Goal: Contribute content: Contribute content

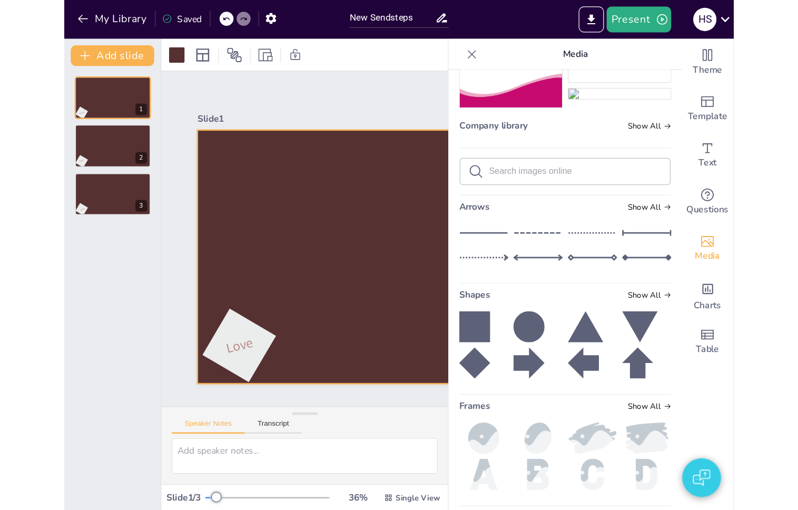
scroll to position [274, 0]
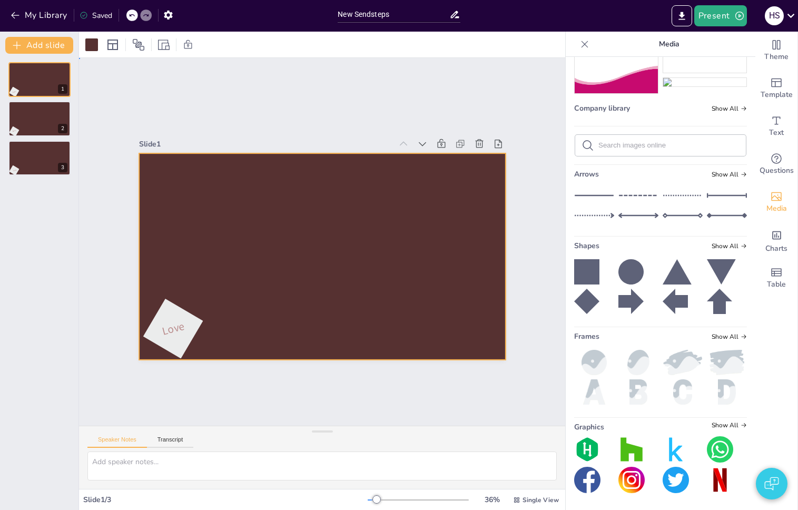
click at [195, 250] on div at bounding box center [322, 256] width 367 height 206
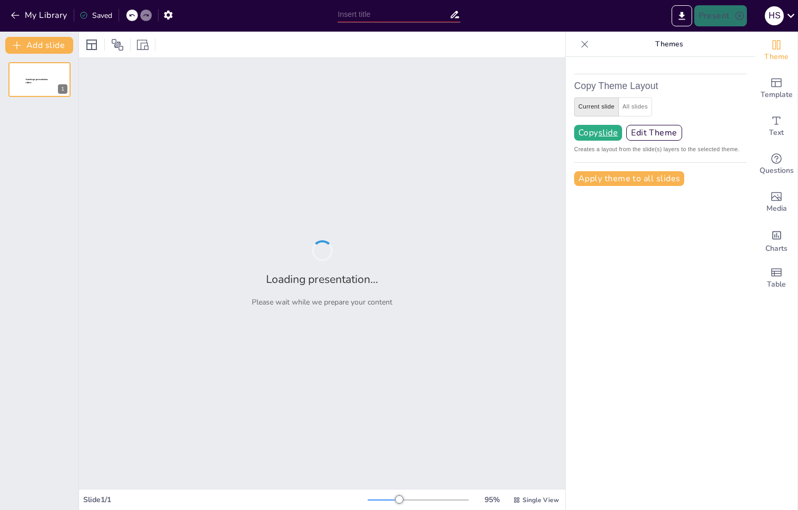
type input "New Sendsteps"
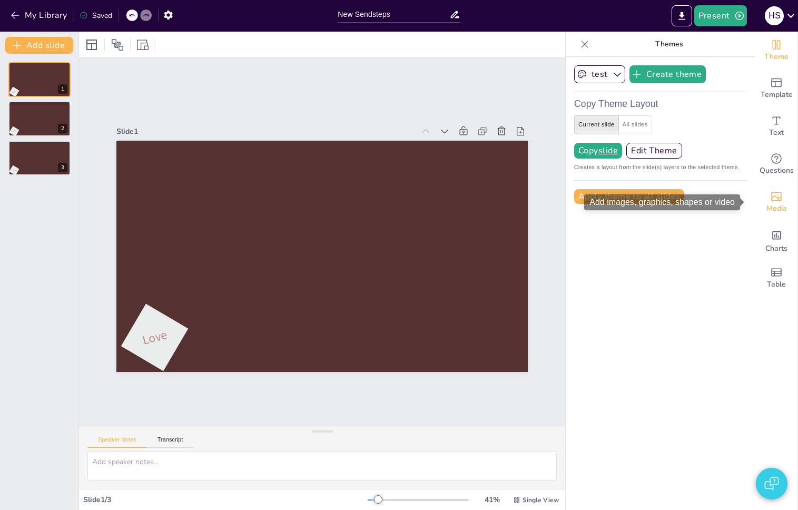
click at [772, 196] on icon "Add images, graphics, shapes or video" at bounding box center [776, 196] width 11 height 9
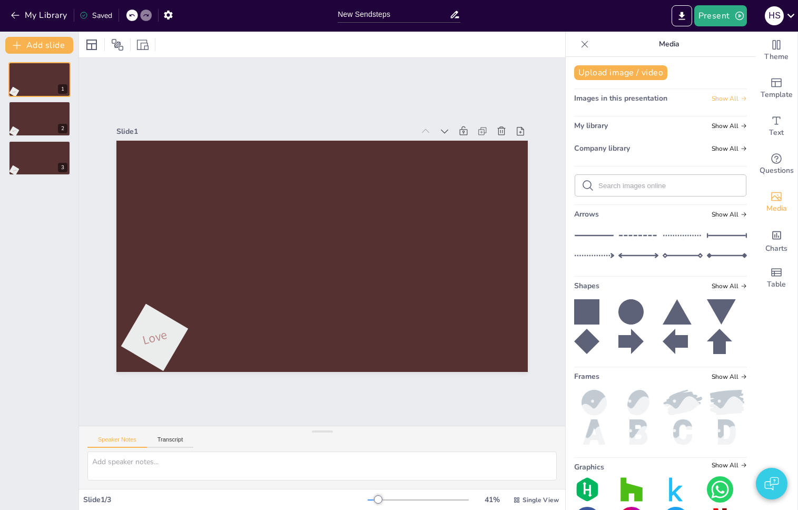
click at [726, 97] on span "Show All" at bounding box center [729, 98] width 35 height 7
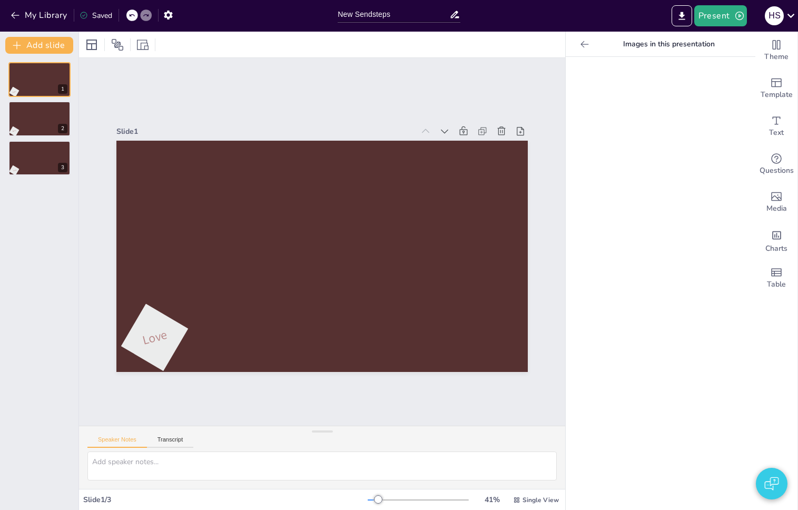
click at [576, 42] on div at bounding box center [584, 44] width 17 height 17
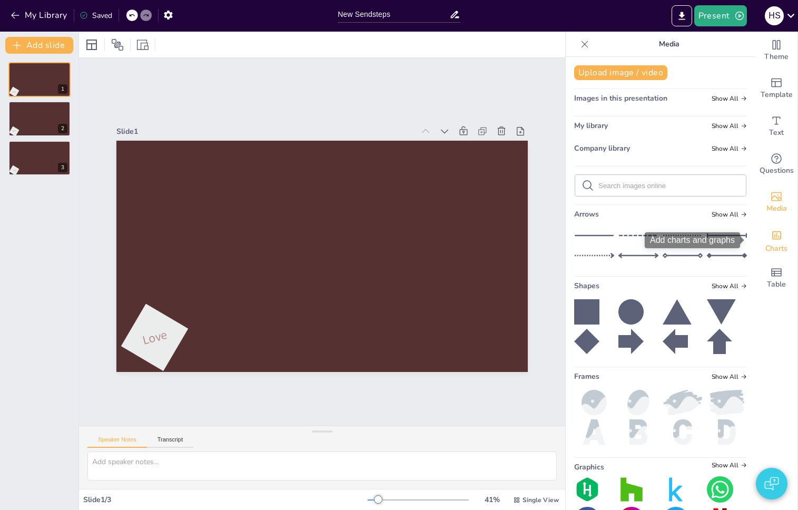
click at [771, 238] on icon "Add charts and graphs" at bounding box center [776, 235] width 11 height 11
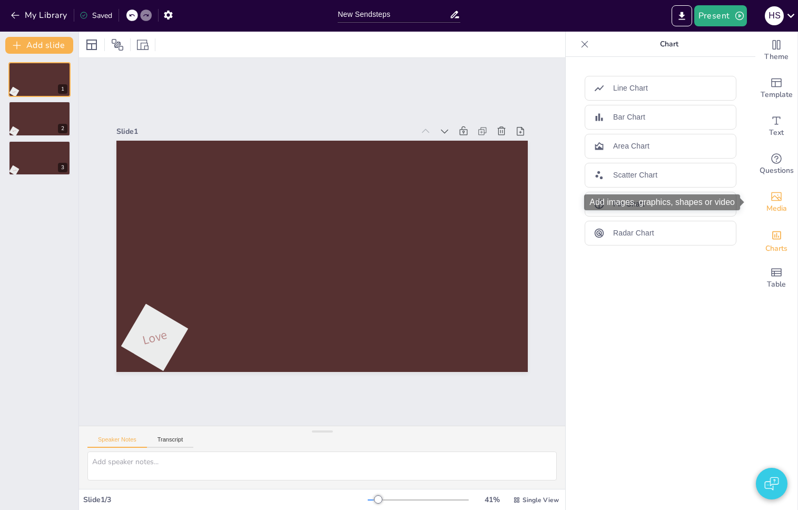
click at [774, 197] on icon "Add images, graphics, shapes or video" at bounding box center [776, 196] width 13 height 13
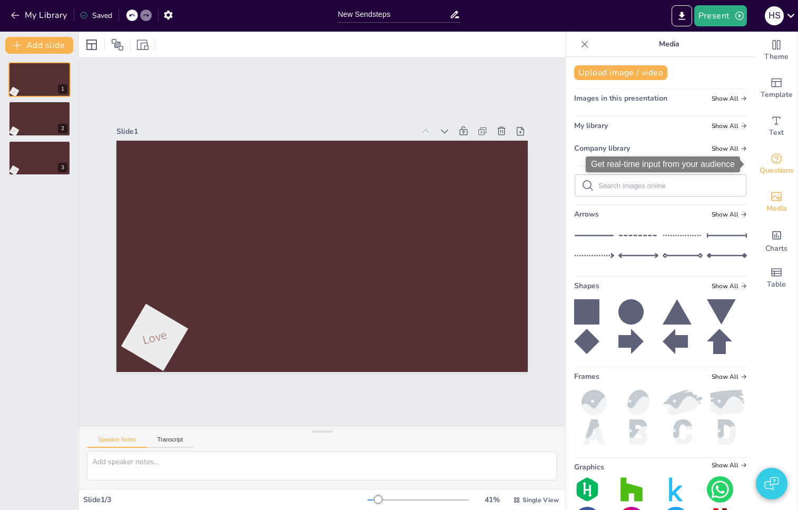
click at [770, 164] on icon "Get real-time input from your audience" at bounding box center [776, 158] width 13 height 13
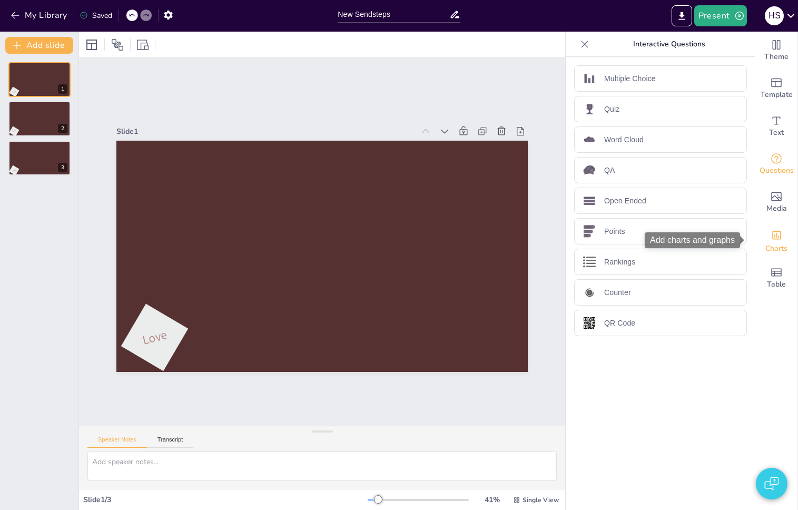
click at [772, 237] on icon "Add charts and graphs" at bounding box center [776, 235] width 9 height 8
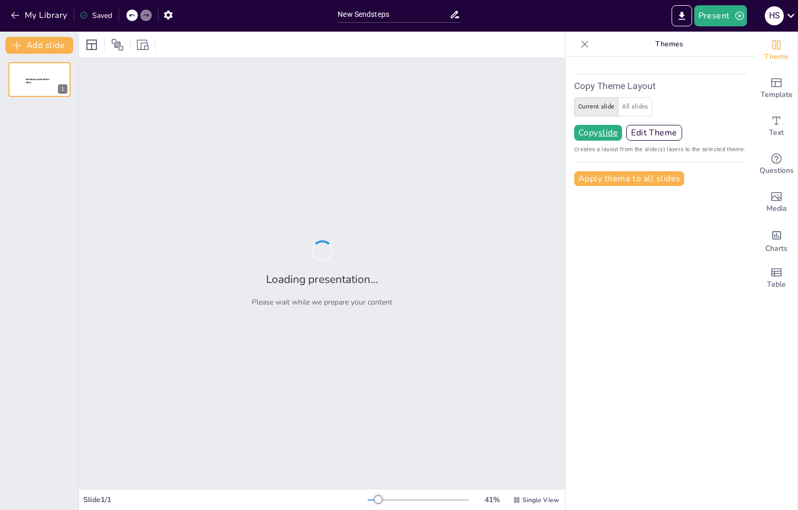
type input "New Sendsteps"
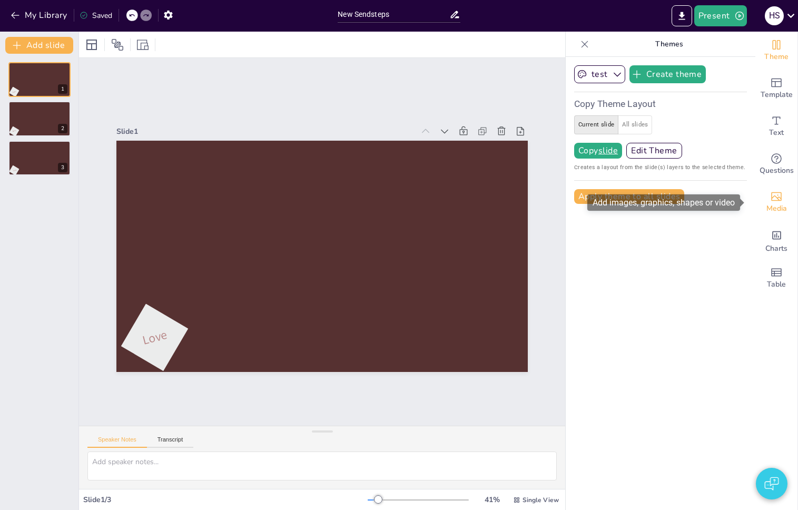
click at [774, 194] on icon "Add images, graphics, shapes or video" at bounding box center [776, 196] width 13 height 13
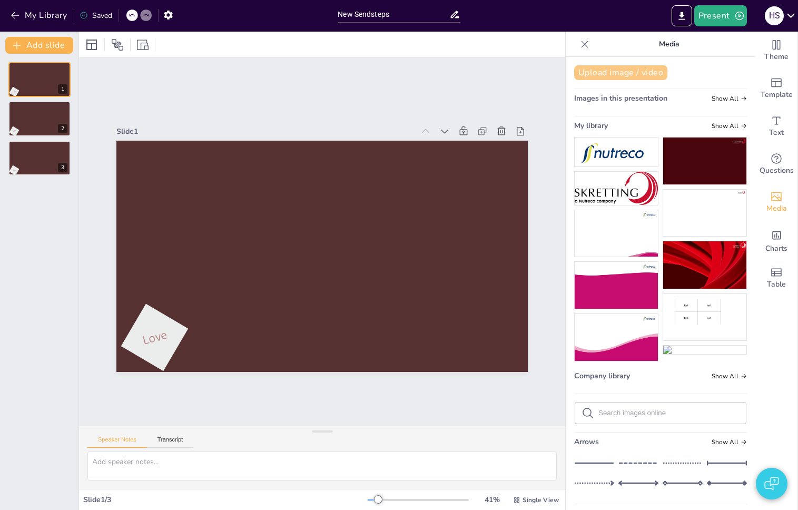
click at [612, 74] on button "Upload image / video" at bounding box center [620, 72] width 93 height 15
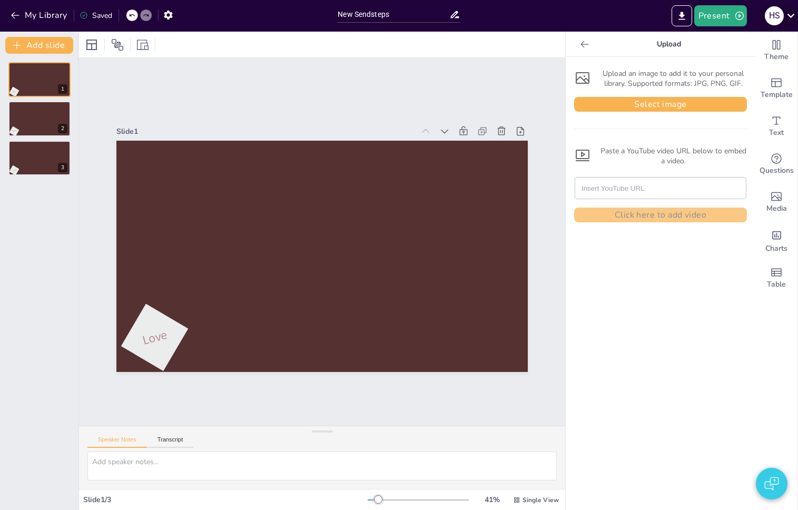
click at [787, 14] on icon at bounding box center [791, 15] width 14 height 14
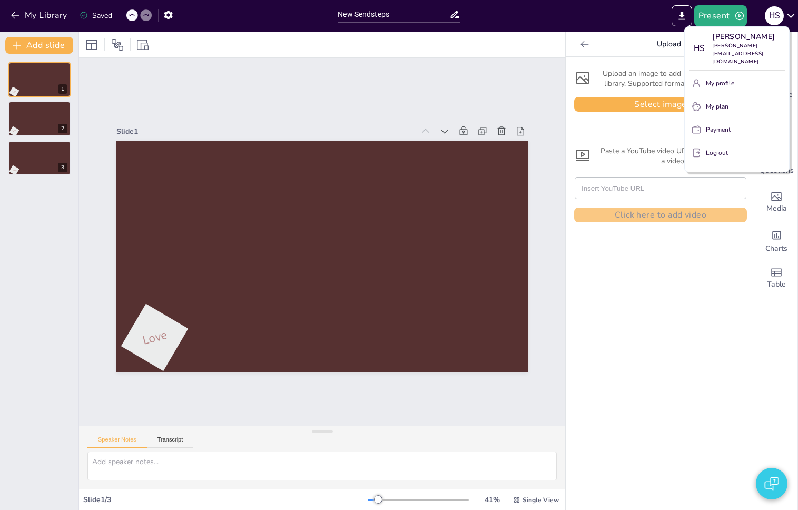
click at [780, 14] on div at bounding box center [399, 255] width 798 height 510
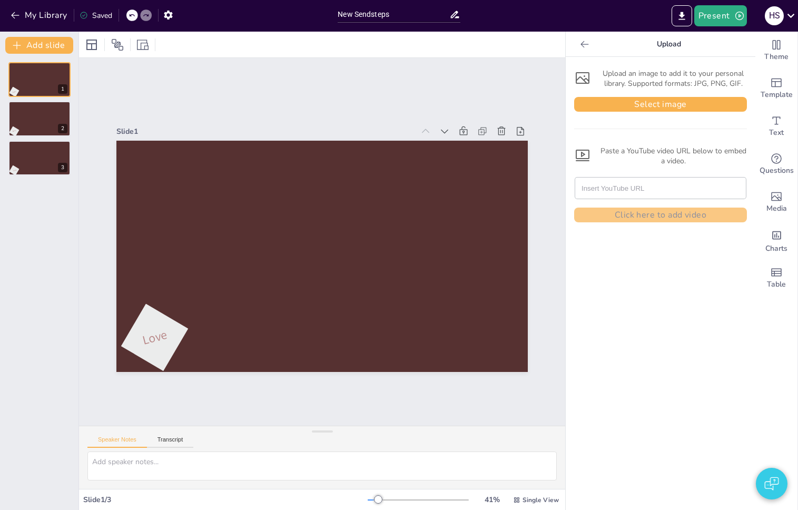
click at [579, 45] on icon at bounding box center [584, 44] width 11 height 11
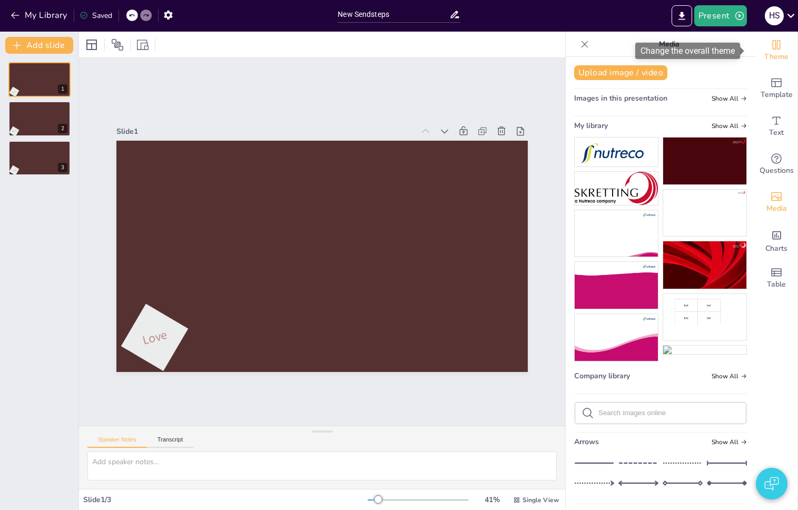
click at [770, 47] on icon "Change the overall theme" at bounding box center [776, 44] width 13 height 13
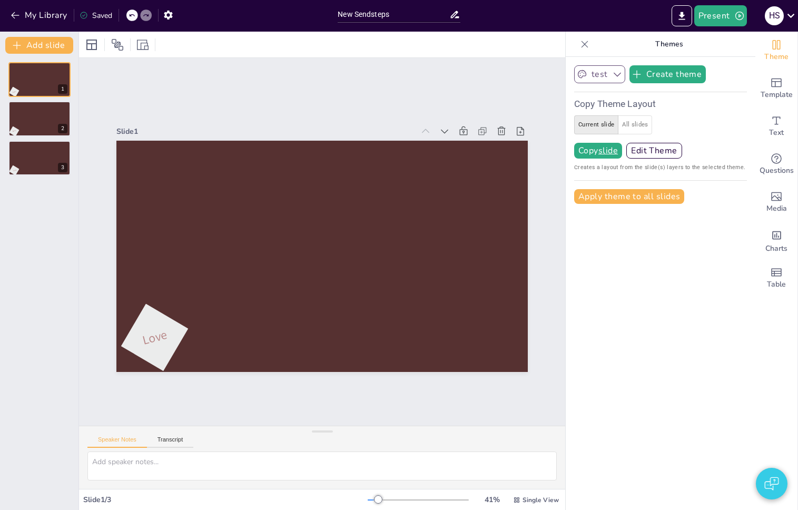
click at [612, 77] on icon "button" at bounding box center [617, 74] width 11 height 11
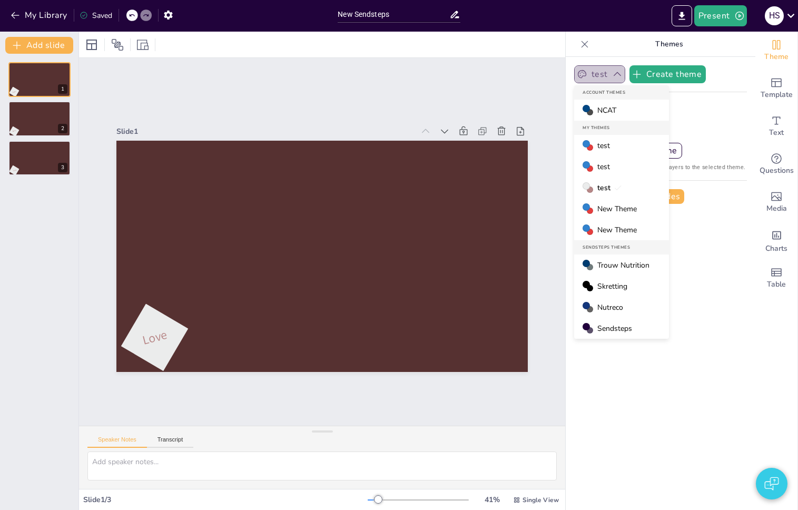
click at [612, 77] on icon "button" at bounding box center [617, 74] width 11 height 11
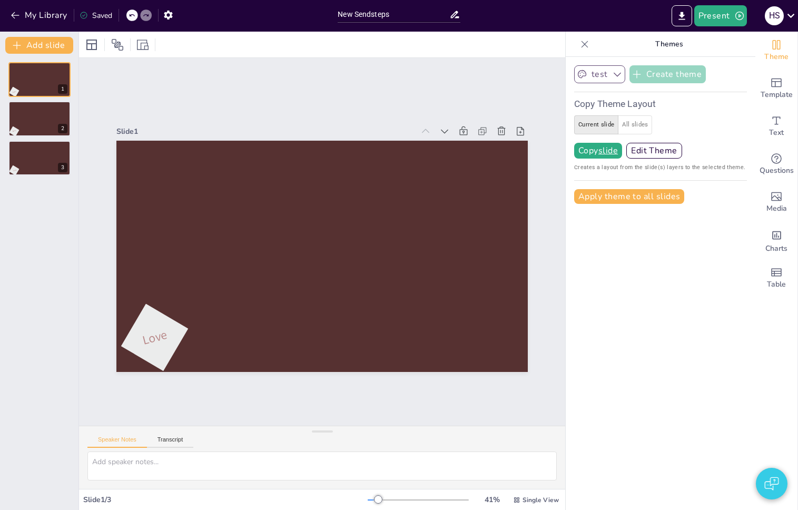
click at [645, 78] on button "Create theme" at bounding box center [667, 74] width 77 height 18
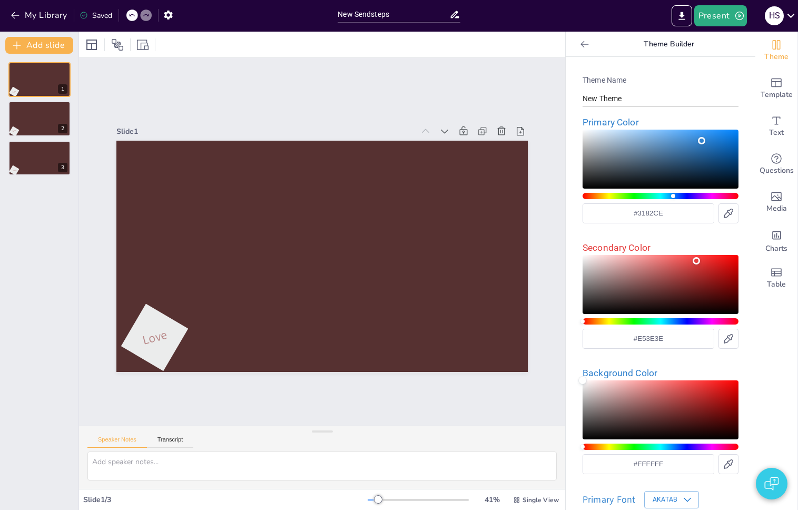
click at [579, 41] on icon at bounding box center [584, 44] width 11 height 11
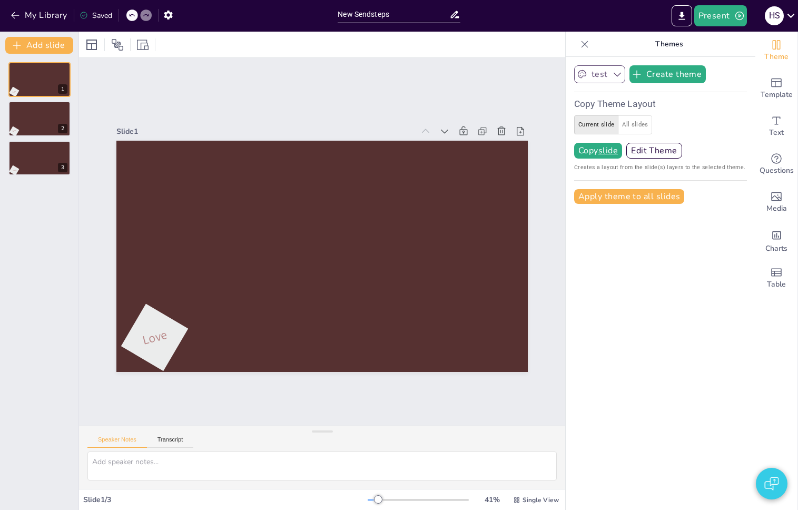
click at [612, 78] on icon "button" at bounding box center [617, 74] width 11 height 11
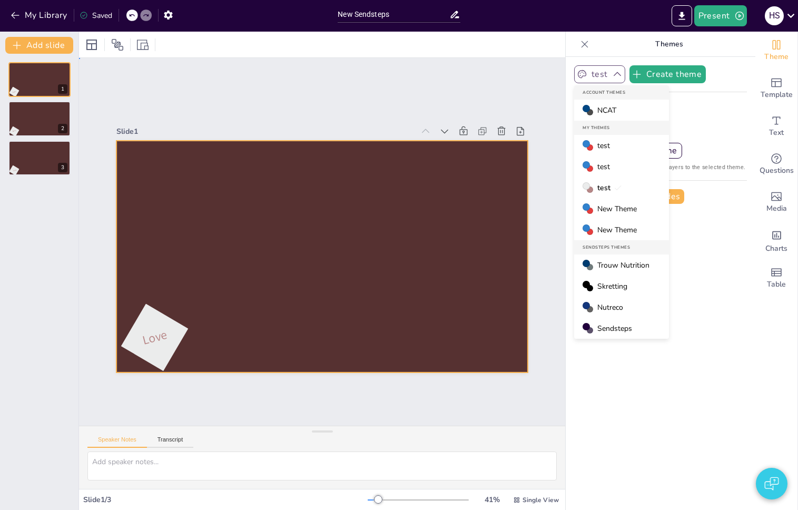
click at [298, 240] on div at bounding box center [321, 256] width 434 height 273
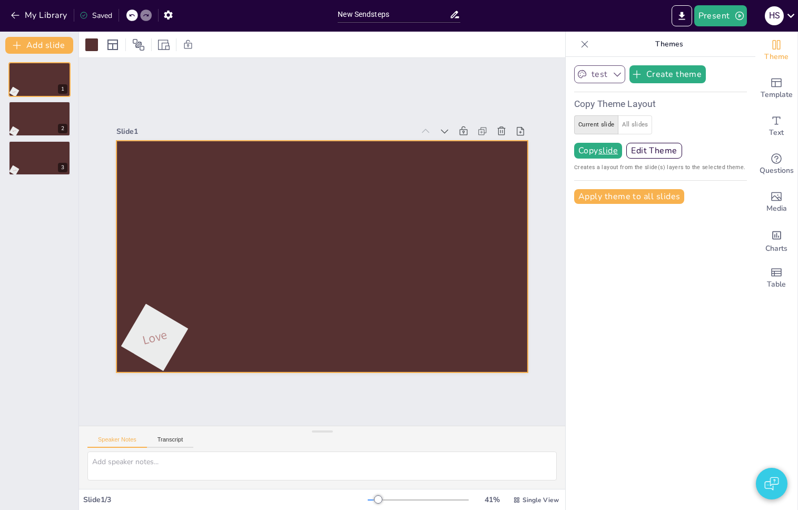
click at [652, 403] on div "test Create theme Copy Theme Layout Current slide All slides Copy slide Edit Th…" at bounding box center [661, 283] width 190 height 453
click at [622, 122] on button "All slides" at bounding box center [635, 124] width 34 height 19
click at [586, 125] on button "Current slide" at bounding box center [596, 124] width 44 height 19
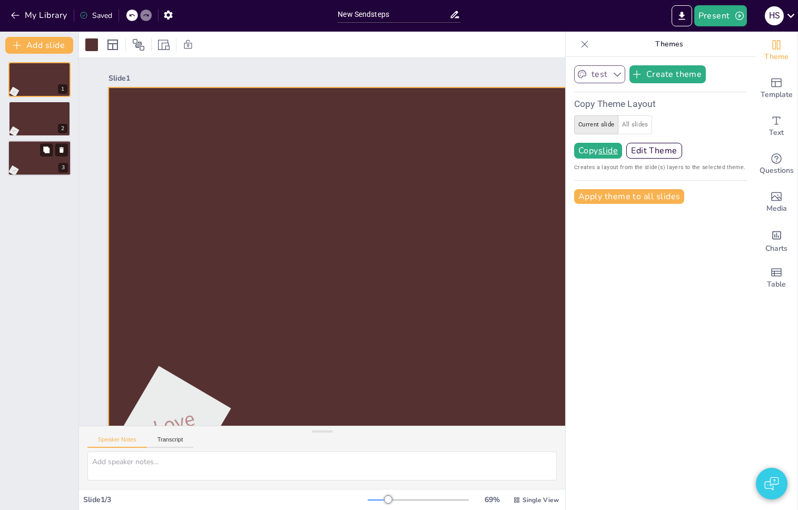
type button "single"
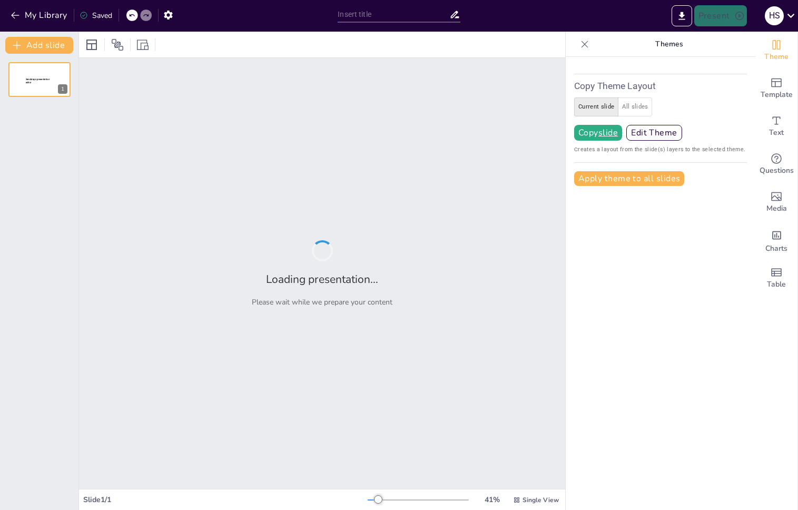
type input "New Sendsteps"
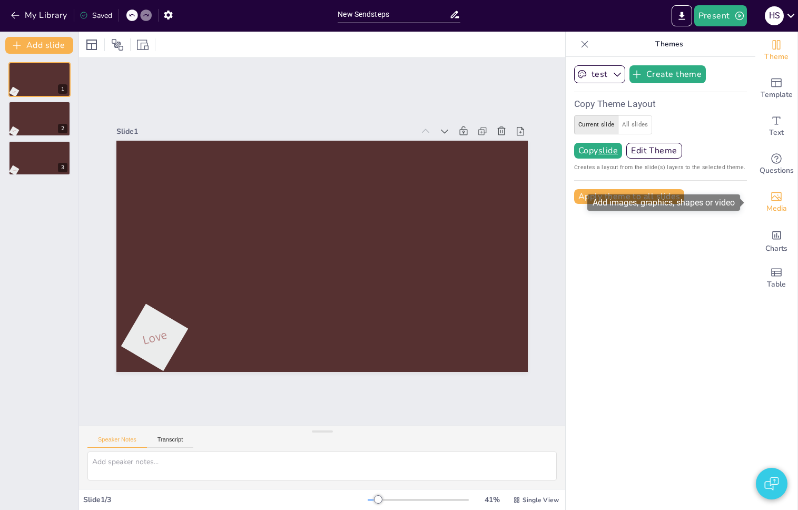
click at [770, 200] on icon "Add images, graphics, shapes or video" at bounding box center [776, 196] width 13 height 13
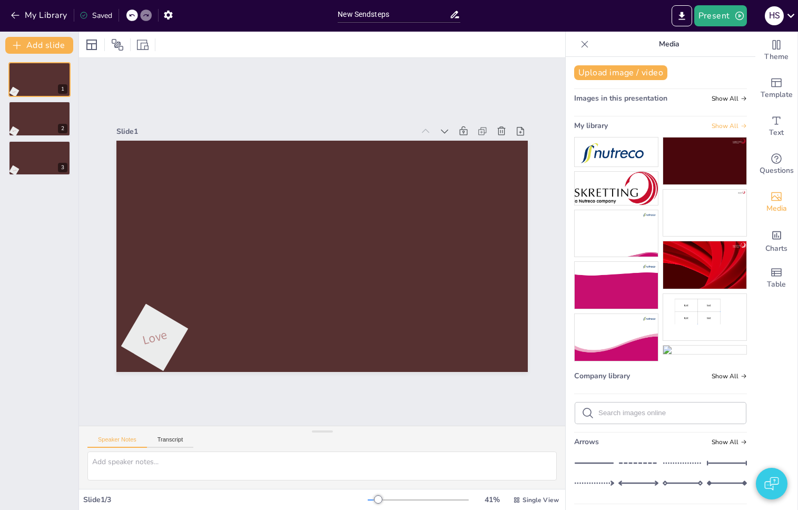
click at [722, 126] on span "Show All" at bounding box center [729, 125] width 35 height 7
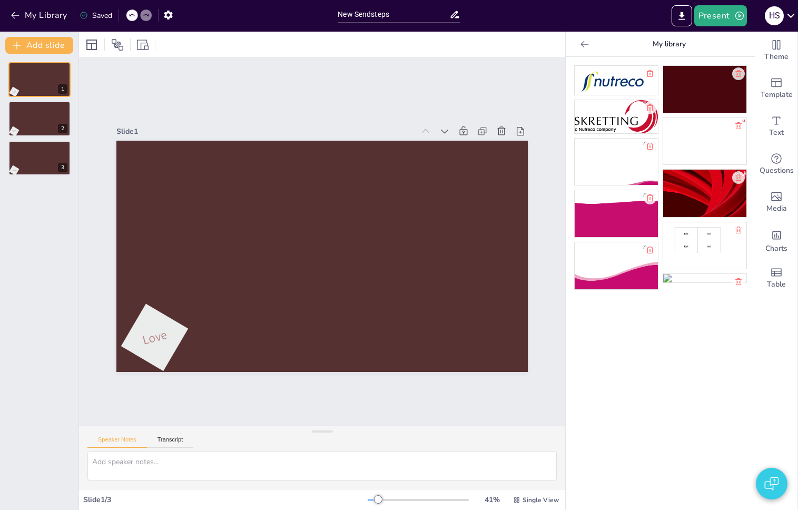
click at [581, 43] on icon at bounding box center [584, 44] width 11 height 11
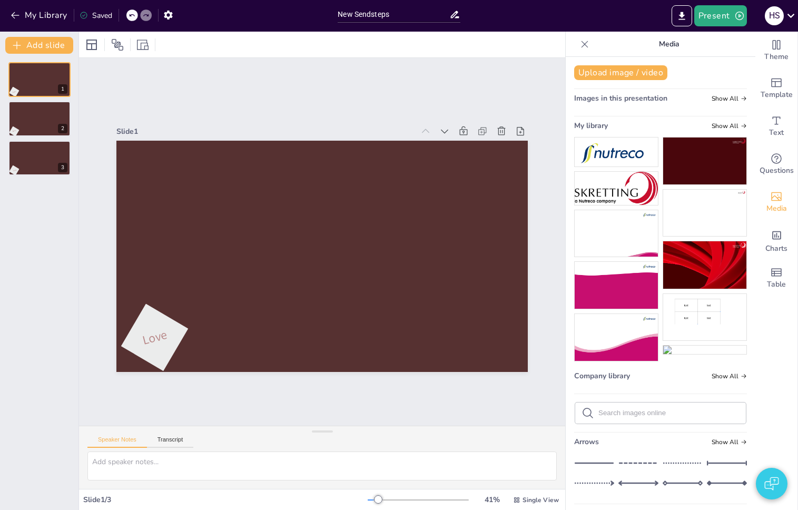
click at [615, 155] on img at bounding box center [616, 151] width 83 height 29
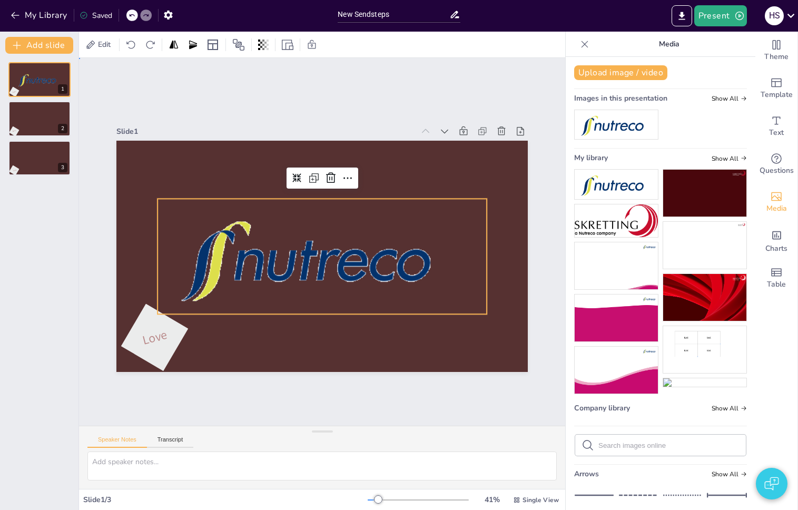
click at [317, 99] on div "Slide 1 Love Slide 2 Love Slide 3 Love" at bounding box center [322, 242] width 486 height 368
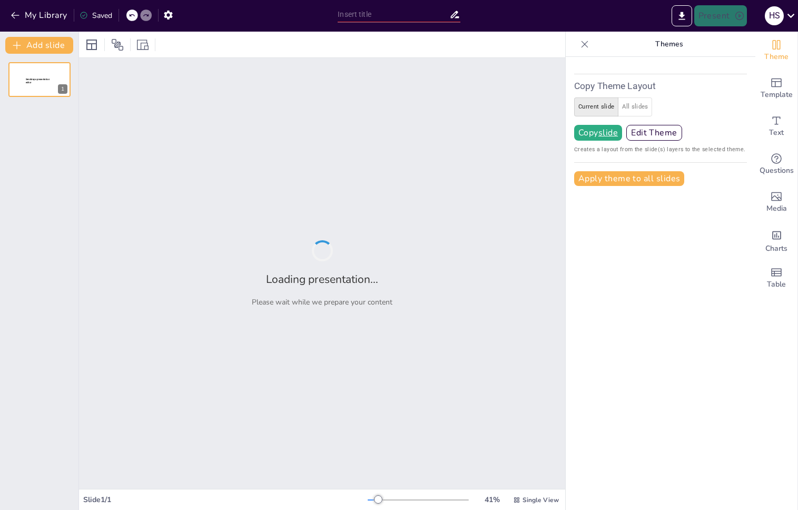
type input "New Sendsteps"
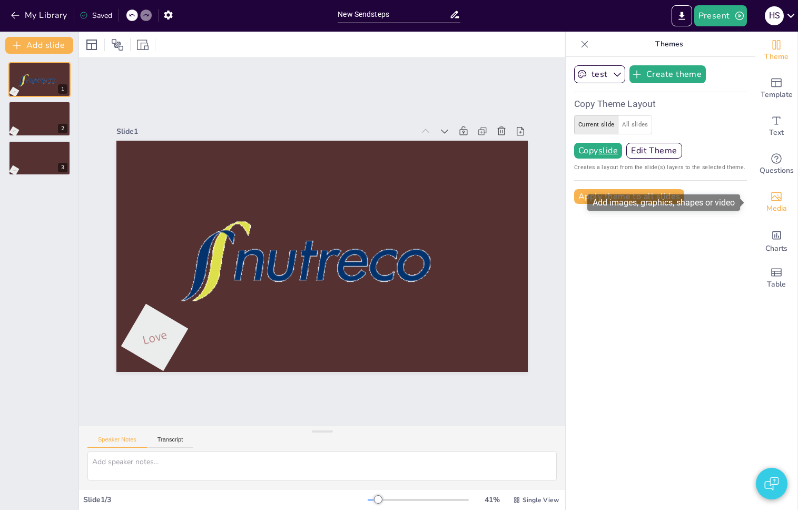
click at [770, 206] on span "Media" at bounding box center [776, 209] width 21 height 12
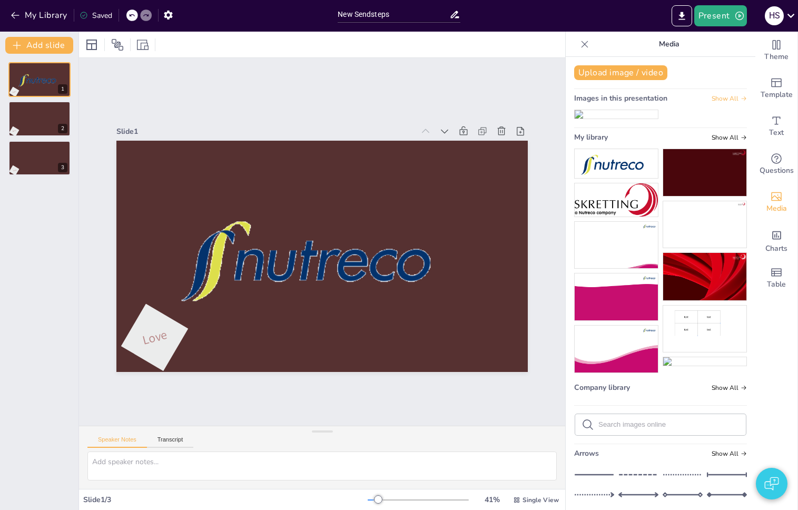
click at [712, 98] on span "Show All" at bounding box center [729, 98] width 35 height 7
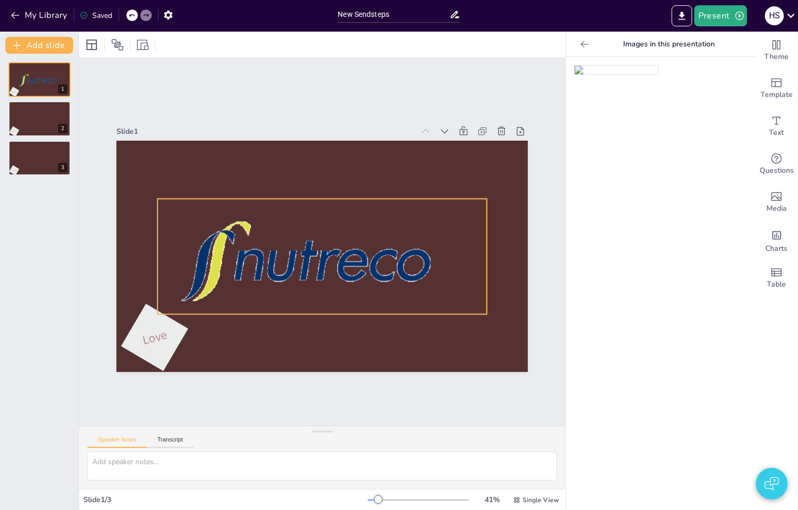
click at [380, 242] on div at bounding box center [322, 256] width 329 height 115
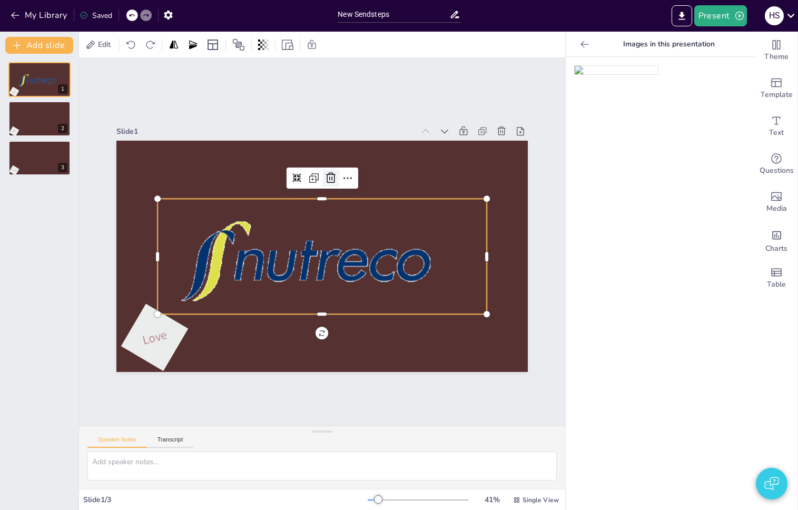
click at [325, 173] on icon at bounding box center [330, 178] width 13 height 13
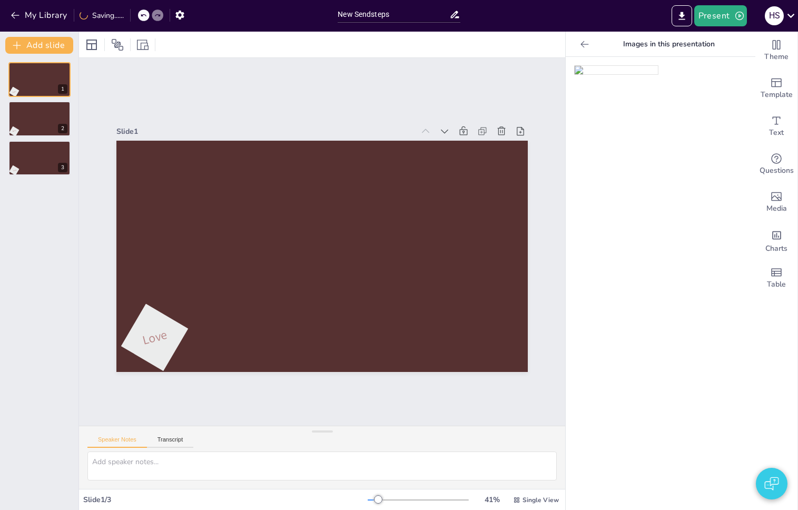
click at [581, 46] on icon at bounding box center [584, 44] width 11 height 11
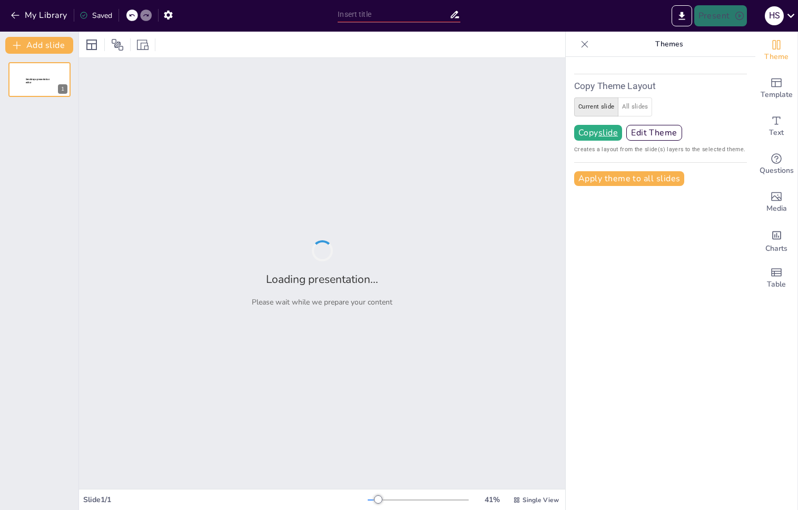
type input "New Sendsteps"
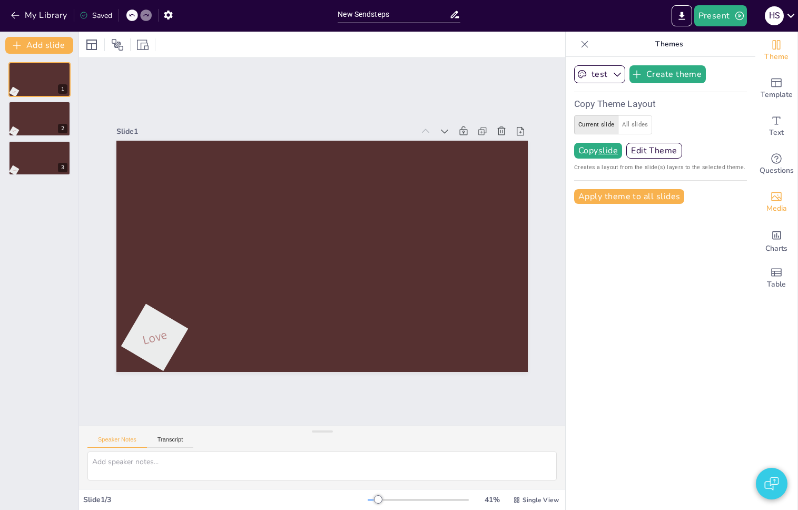
click at [766, 203] on span "Media" at bounding box center [776, 209] width 21 height 12
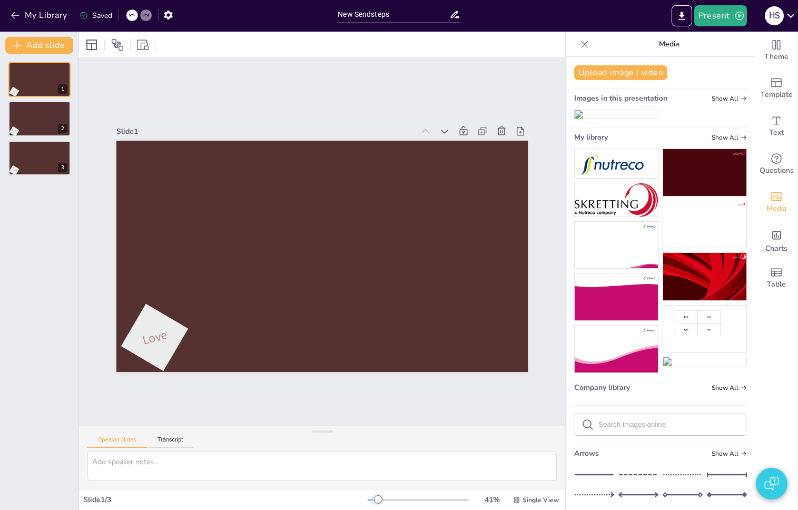
click at [642, 428] on input "text" at bounding box center [668, 424] width 141 height 8
type input "fe"
